Goal: Task Accomplishment & Management: Manage account settings

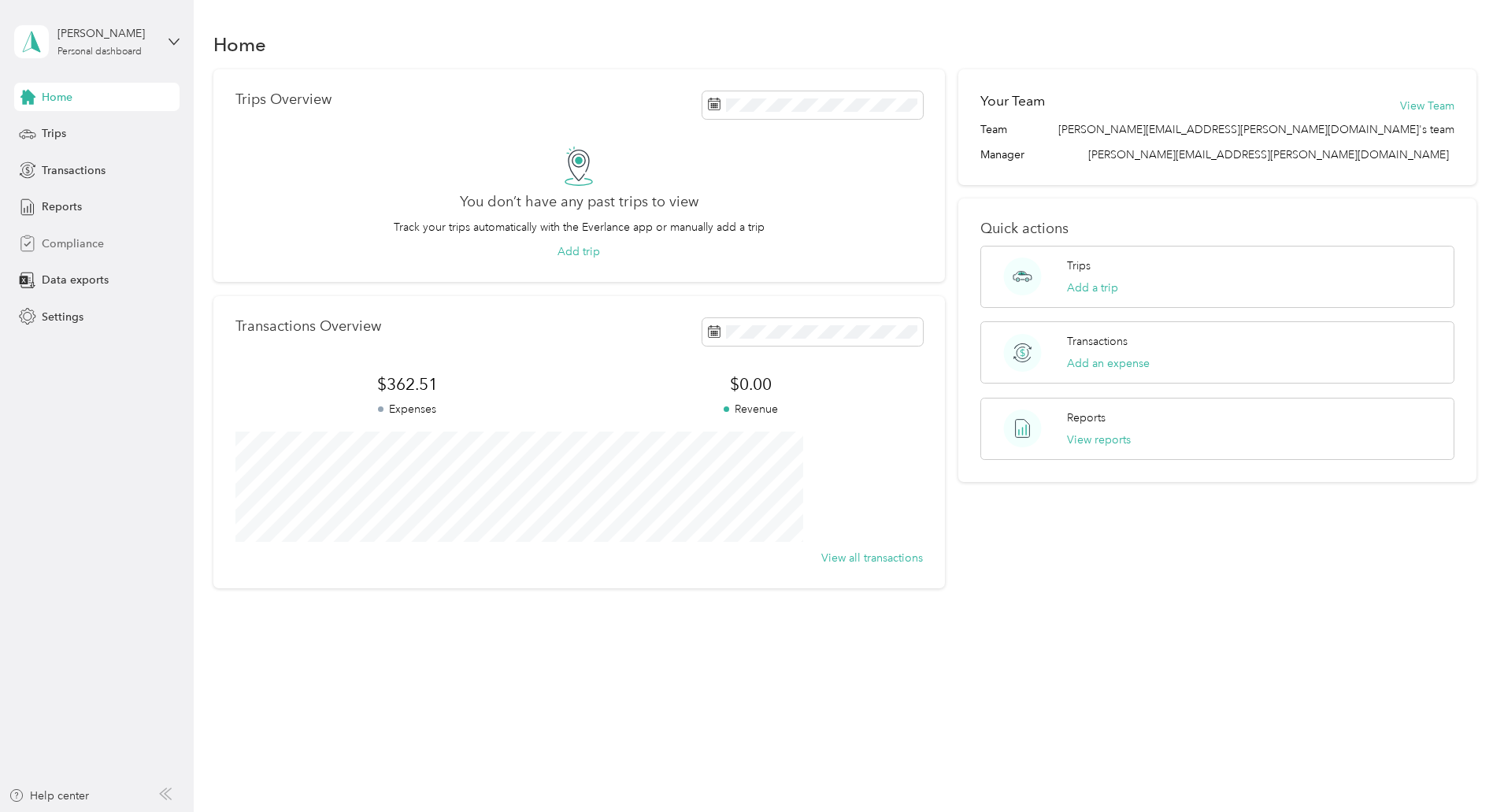
click at [68, 240] on span "Compliance" at bounding box center [72, 243] width 63 height 17
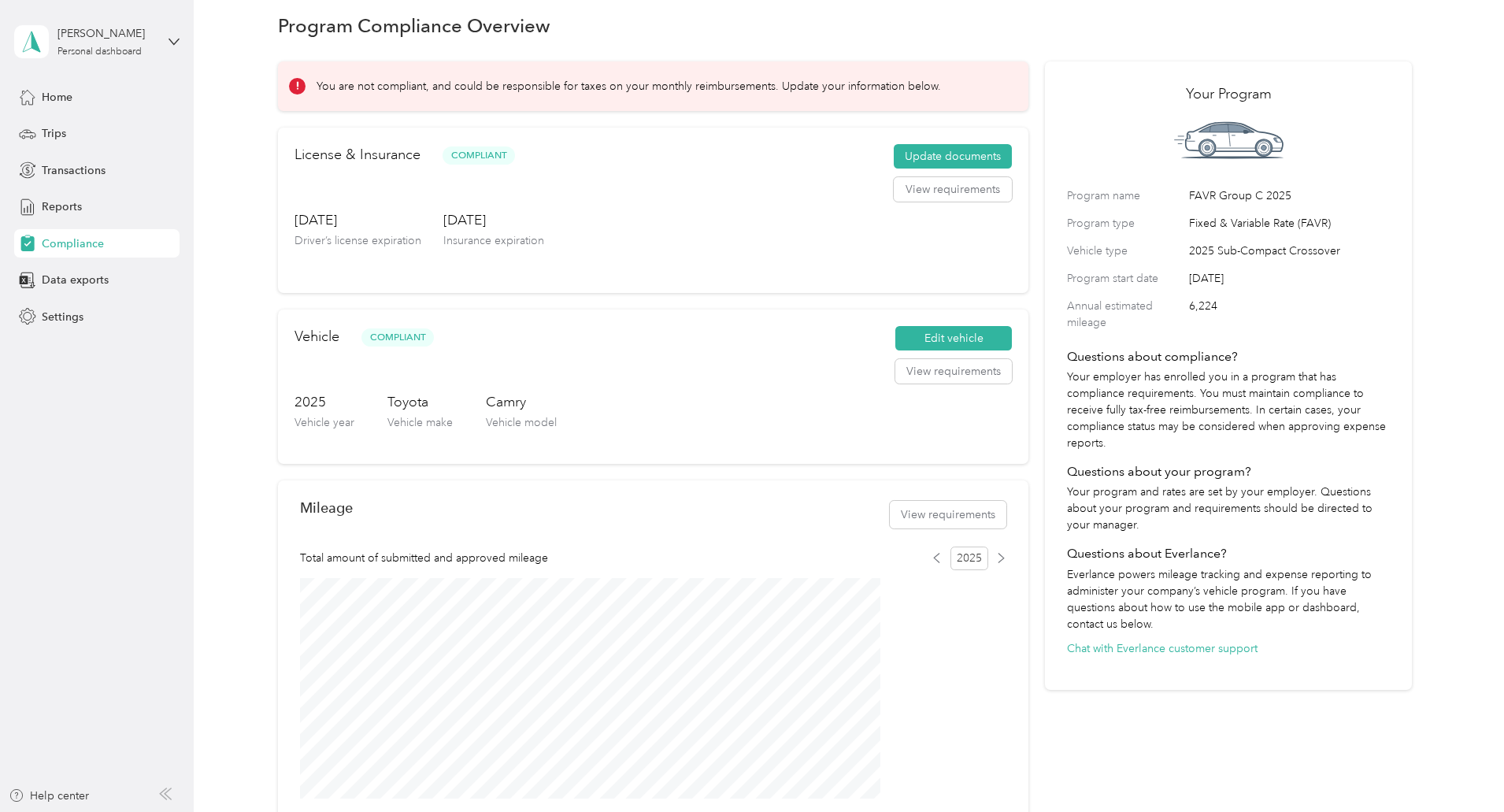
scroll to position [18, 0]
click at [76, 165] on span "Transactions" at bounding box center [73, 170] width 64 height 17
